Goal: Check status: Check status

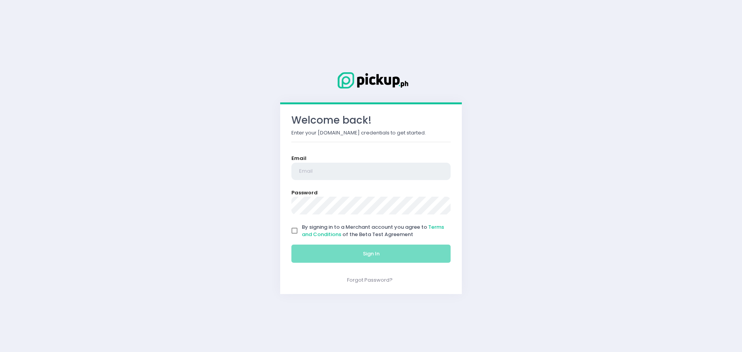
type input "[EMAIL_ADDRESS][DOMAIN_NAME]"
click at [295, 230] on input "By signing in to a Merchant account you agree to Terms and Conditions of the Be…" at bounding box center [294, 230] width 15 height 15
checkbox input "true"
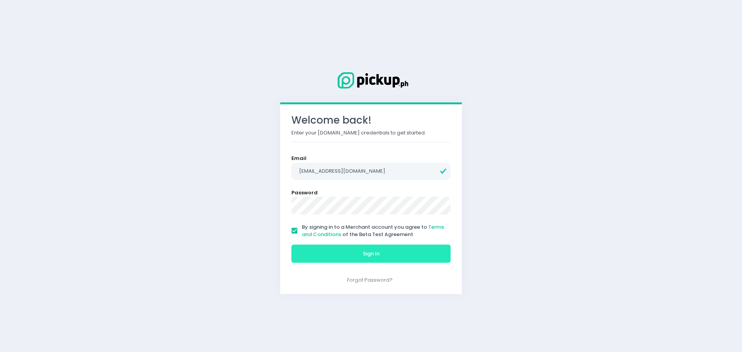
click at [307, 251] on button "Sign In" at bounding box center [370, 254] width 159 height 19
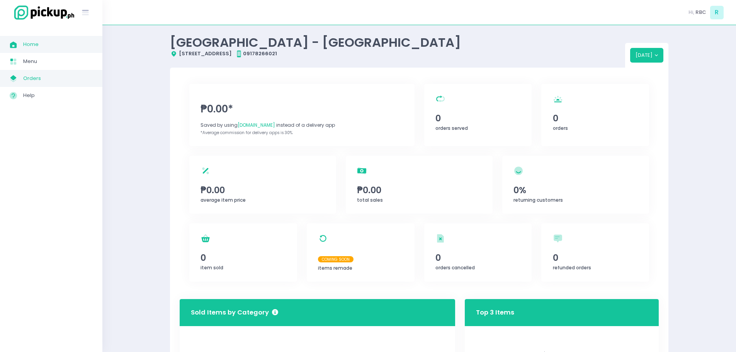
click at [6, 82] on link "My Store Created with Sketch. Orders" at bounding box center [51, 78] width 102 height 17
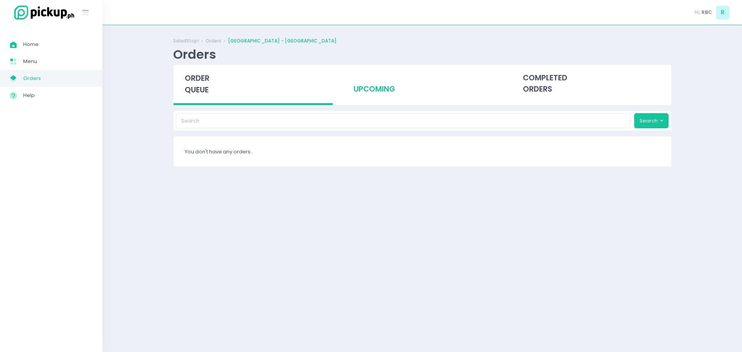
click at [368, 90] on div "upcoming" at bounding box center [422, 84] width 160 height 38
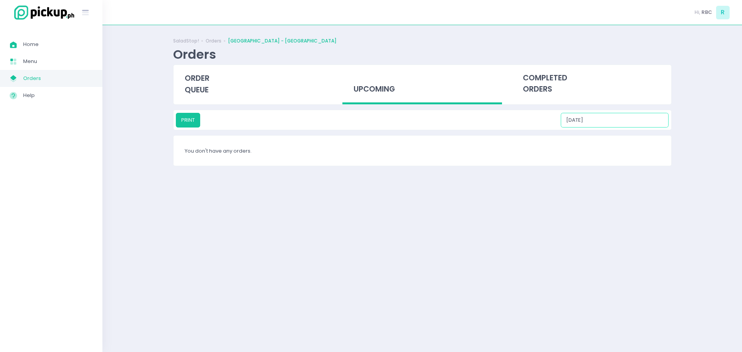
click at [619, 117] on input "[DATE]" at bounding box center [615, 120] width 108 height 15
click at [618, 172] on div "8" at bounding box center [614, 170] width 9 height 9
type input "[DATE]"
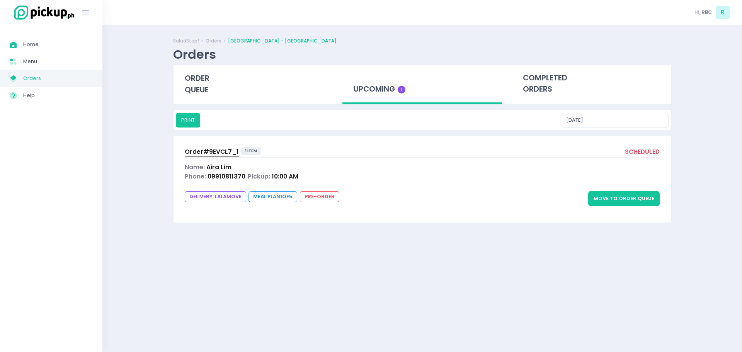
click at [198, 150] on span "Order# 9EVCL7_1" at bounding box center [212, 152] width 54 height 8
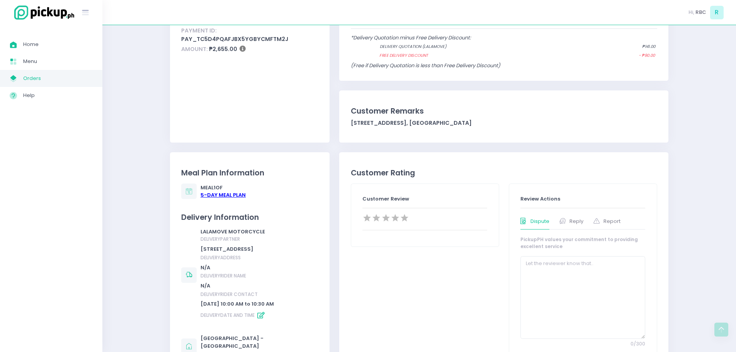
scroll to position [155, 0]
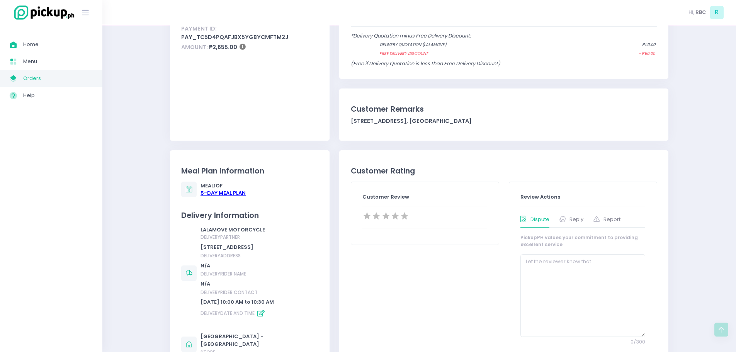
click at [234, 194] on div "5 -Day Meal Plan" at bounding box center [223, 193] width 45 height 8
